Goal: Transaction & Acquisition: Subscribe to service/newsletter

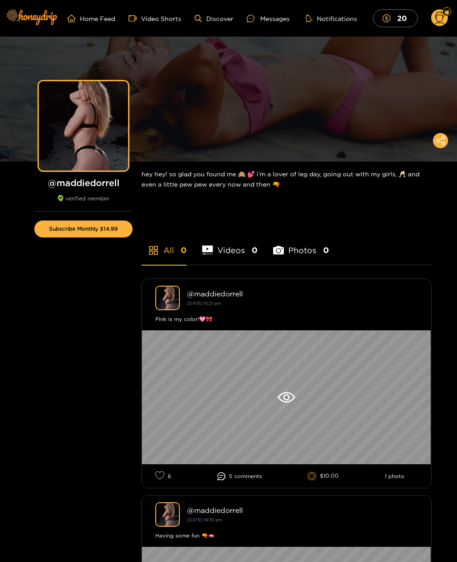
click at [65, 227] on button "Subscribe Monthly $14.99" at bounding box center [83, 228] width 98 height 17
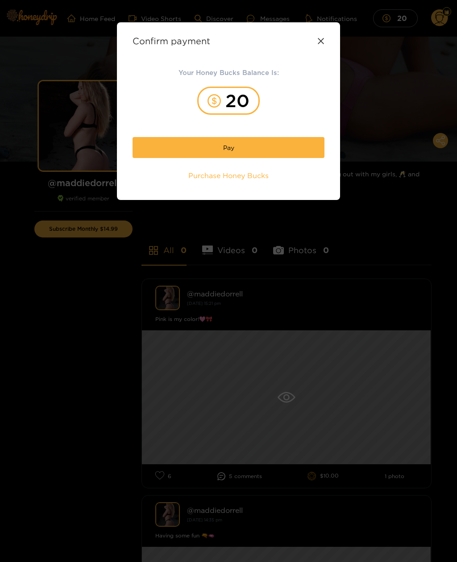
click at [271, 146] on button "Pay" at bounding box center [229, 147] width 192 height 21
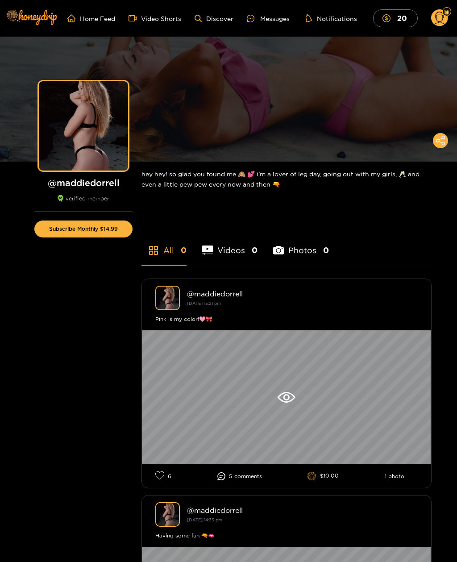
click at [439, 12] on circle at bounding box center [439, 17] width 17 height 17
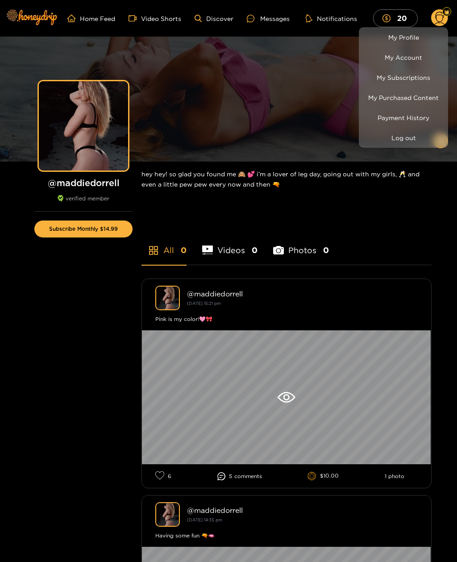
click at [425, 79] on link "My Subscriptions" at bounding box center [403, 78] width 85 height 16
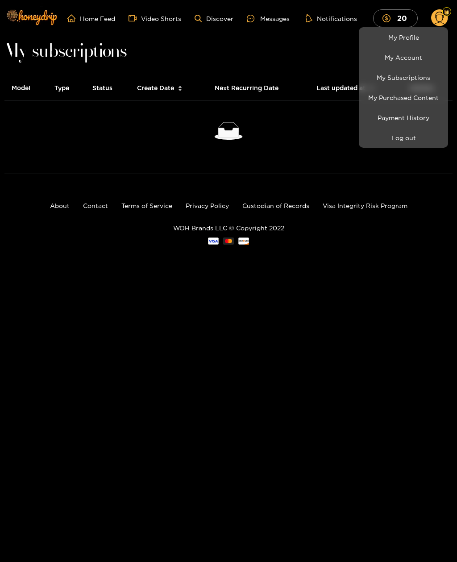
click at [419, 103] on link "My Purchased Content" at bounding box center [403, 98] width 85 height 16
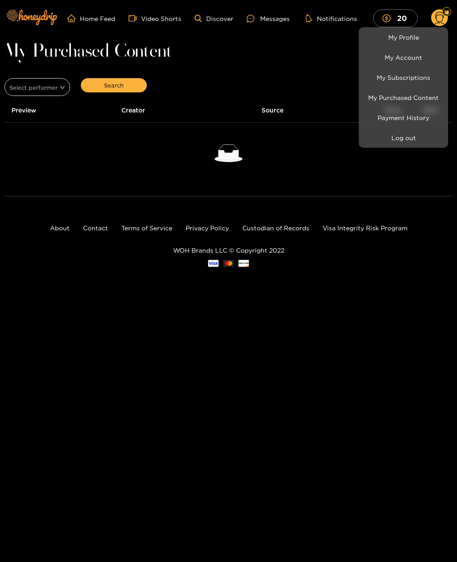
click at [420, 119] on link "Payment History" at bounding box center [403, 118] width 85 height 16
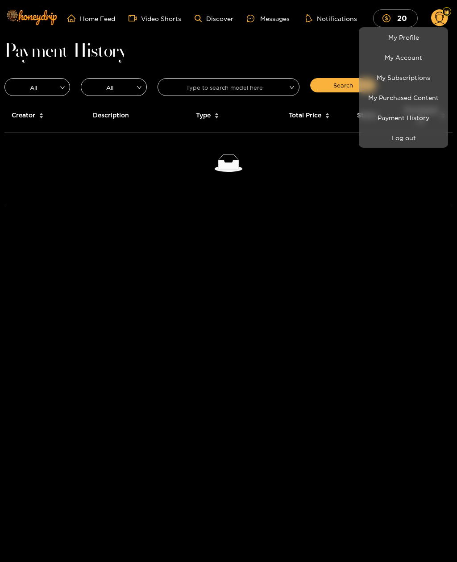
click at [348, 192] on div at bounding box center [228, 281] width 457 height 562
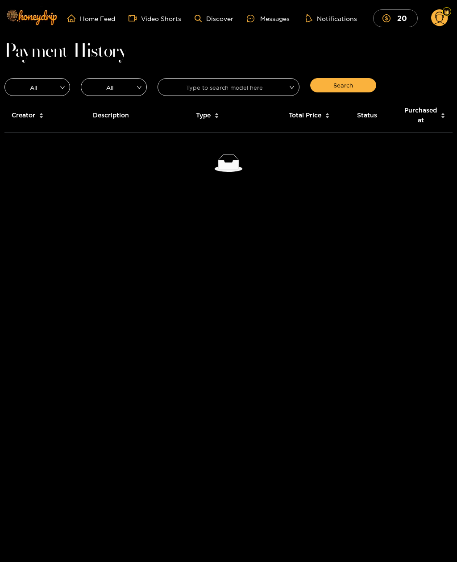
click at [29, 86] on span "All" at bounding box center [37, 87] width 65 height 12
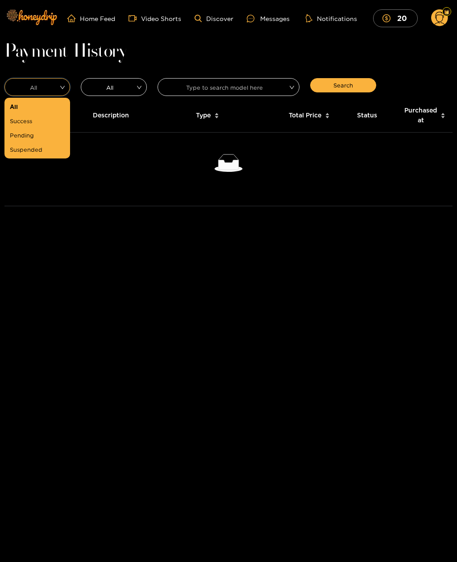
click at [15, 109] on div "All" at bounding box center [37, 107] width 55 height 10
